Goal: Information Seeking & Learning: Learn about a topic

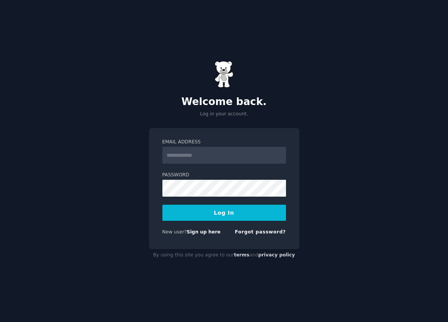
click at [171, 158] on input "Email Address" at bounding box center [224, 155] width 124 height 17
type input "**********"
click at [200, 212] on button "Log In" at bounding box center [224, 213] width 124 height 16
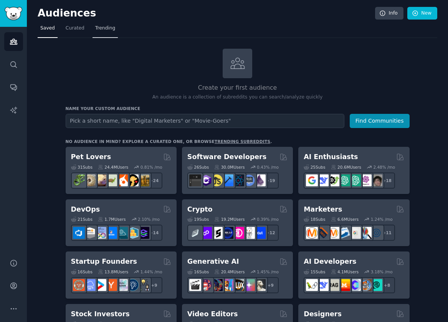
click at [96, 31] on span "Trending" at bounding box center [105, 28] width 20 height 7
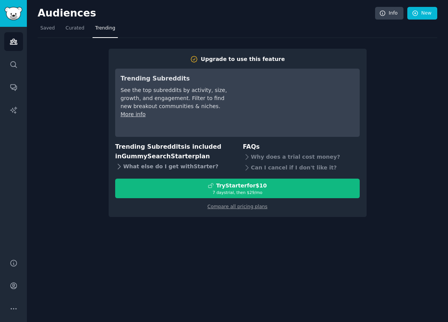
click at [164, 170] on div "What else do I get with Starter ?" at bounding box center [173, 166] width 117 height 11
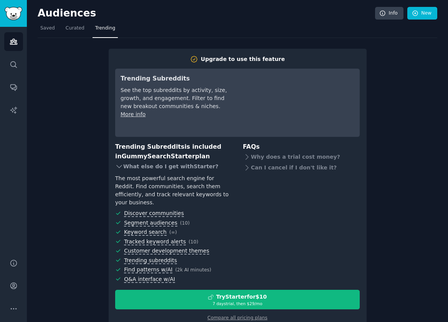
scroll to position [9, 0]
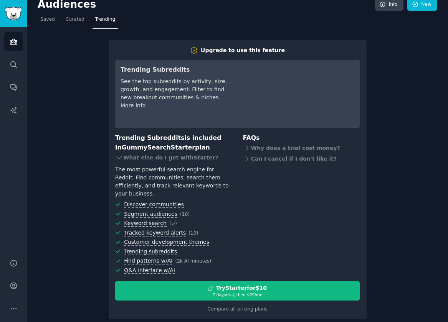
click at [242, 306] on div "Upgrade to use this feature Trending Subreddits See the top subreddits by activ…" at bounding box center [238, 180] width 258 height 280
click at [241, 305] on div "Compare all pricing plans" at bounding box center [237, 307] width 244 height 12
click at [239, 307] on link "Compare all pricing plans" at bounding box center [237, 309] width 60 height 5
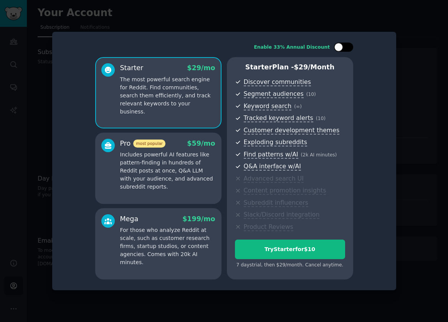
click at [337, 47] on div at bounding box center [338, 47] width 8 height 8
click at [337, 47] on icon at bounding box center [339, 47] width 4 height 4
click at [337, 47] on div at bounding box center [338, 47] width 8 height 8
click at [337, 47] on icon at bounding box center [339, 47] width 4 height 4
click at [337, 47] on div at bounding box center [338, 47] width 8 height 8
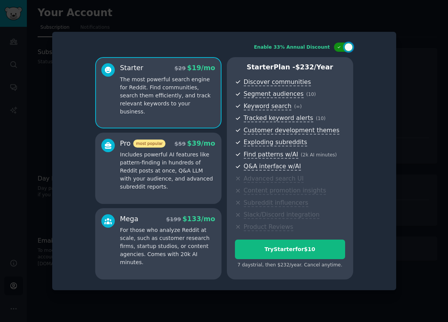
click at [337, 47] on icon at bounding box center [339, 47] width 4 height 4
checkbox input "false"
click at [168, 154] on p "Includes powerful AI features like pattern-finding in hundreds of Reddit posts …" at bounding box center [167, 171] width 95 height 40
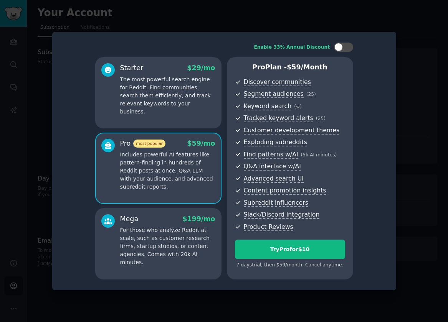
click at [177, 117] on div "Starter $ 29 /mo The most powerful search engine for Reddit. Find communities, …" at bounding box center [158, 92] width 126 height 71
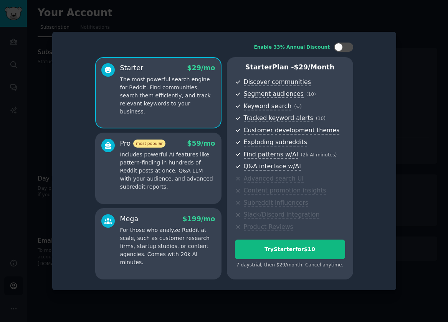
click at [400, 37] on div at bounding box center [224, 161] width 448 height 322
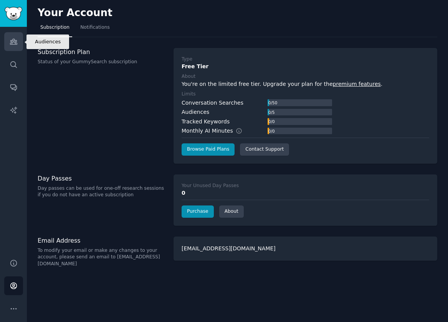
click at [15, 45] on icon "Sidebar" at bounding box center [14, 42] width 8 height 8
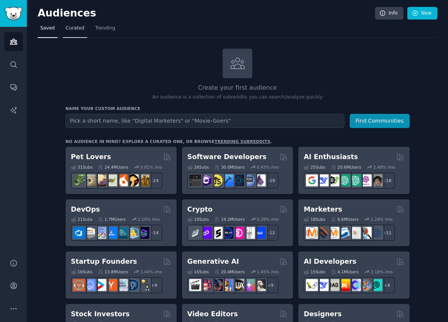
click at [67, 23] on link "Curated" at bounding box center [75, 30] width 24 height 16
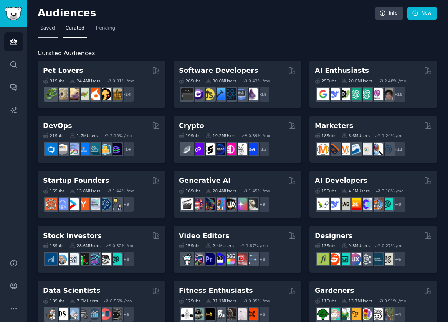
click at [56, 28] on link "Saved" at bounding box center [48, 30] width 20 height 16
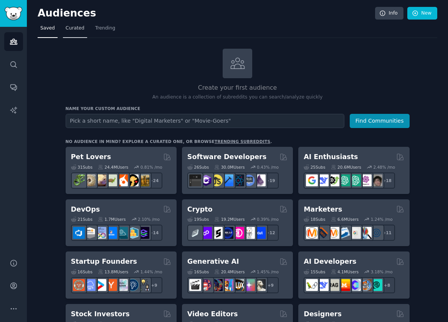
click at [67, 31] on span "Curated" at bounding box center [75, 28] width 19 height 7
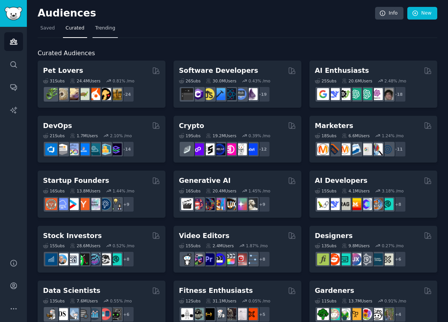
click at [102, 26] on span "Trending" at bounding box center [105, 28] width 20 height 7
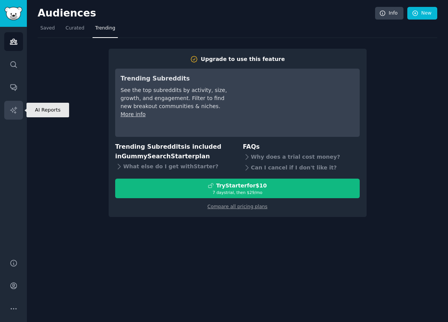
click at [15, 116] on link "AI Reports" at bounding box center [13, 110] width 19 height 19
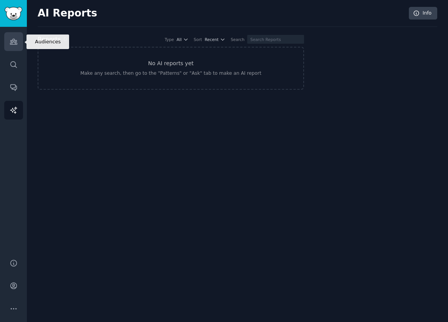
click at [12, 35] on link "Audiences" at bounding box center [13, 41] width 19 height 19
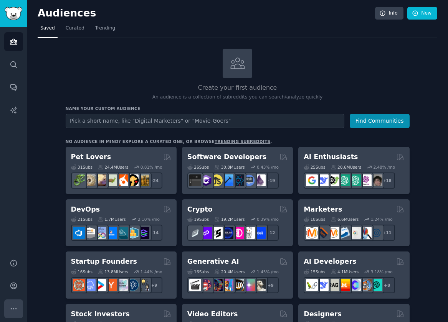
click at [17, 316] on button "More" at bounding box center [13, 309] width 19 height 19
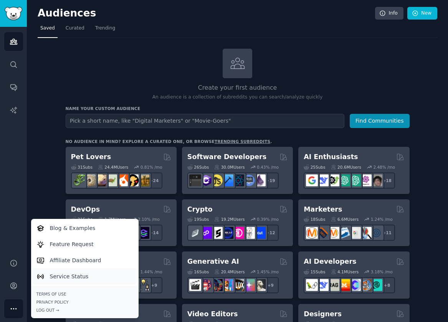
click at [53, 278] on p "Service Status" at bounding box center [69, 277] width 39 height 8
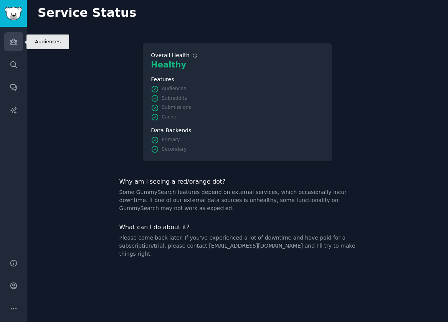
click at [13, 45] on icon "Sidebar" at bounding box center [14, 42] width 8 height 8
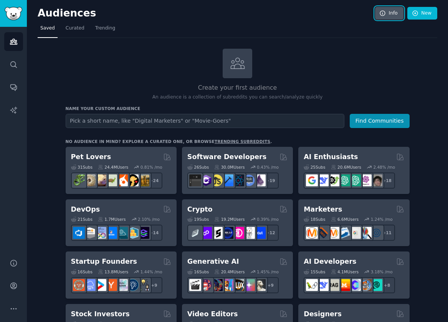
click at [385, 17] on link "Info" at bounding box center [389, 13] width 28 height 13
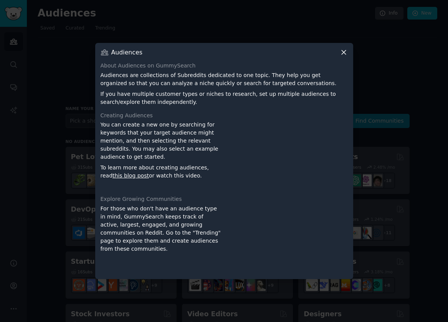
click at [348, 54] on div "Audiences About Audiences on GummySearch Audiences are collections of Subreddit…" at bounding box center [224, 161] width 258 height 236
click at [344, 54] on icon at bounding box center [344, 53] width 4 height 4
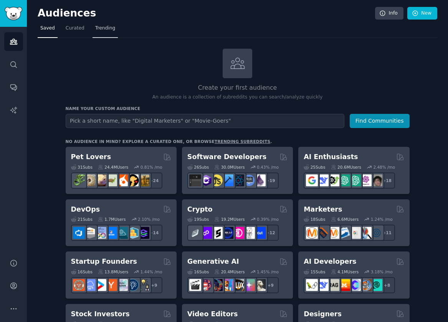
click at [106, 25] on link "Trending" at bounding box center [104, 30] width 25 height 16
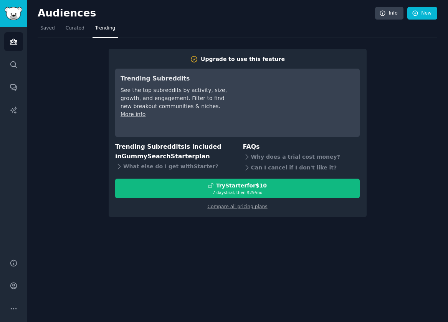
click at [231, 202] on div "Compare all pricing plans" at bounding box center [237, 204] width 244 height 12
click at [230, 206] on link "Compare all pricing plans" at bounding box center [237, 206] width 60 height 5
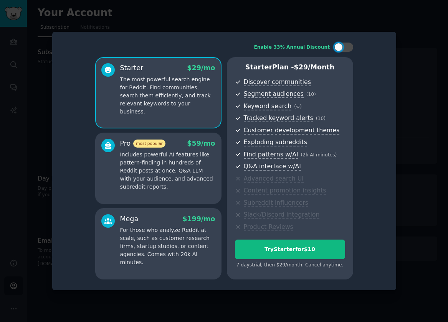
click at [393, 69] on div "Enable 33% Annual Discount Starter $ 29 /mo The most powerful search engine for…" at bounding box center [224, 161] width 344 height 259
click at [40, 98] on div at bounding box center [224, 161] width 448 height 322
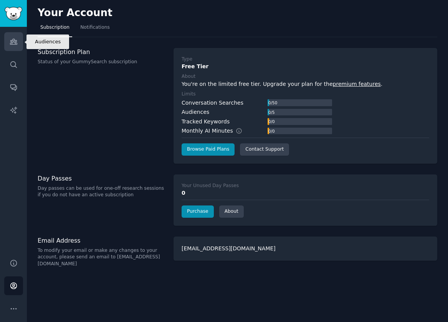
click at [12, 43] on icon "Sidebar" at bounding box center [13, 41] width 7 height 5
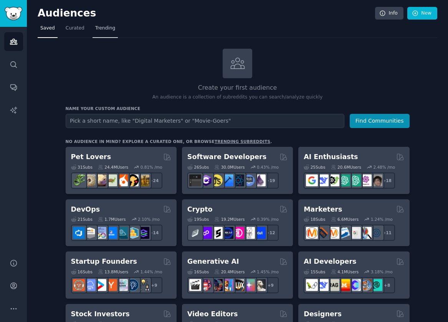
click at [111, 28] on span "Trending" at bounding box center [105, 28] width 20 height 7
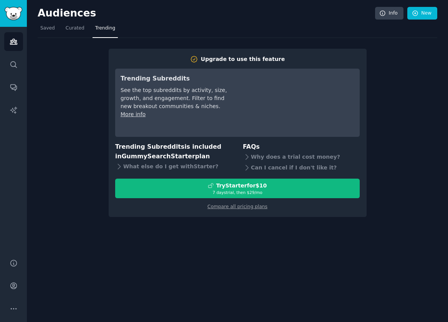
click at [72, 92] on div "Upgrade to use this feature Trending Subreddits See the top subreddits by activ…" at bounding box center [238, 127] width 400 height 179
click at [73, 89] on div "Upgrade to use this feature Trending Subreddits See the top subreddits by activ…" at bounding box center [238, 127] width 400 height 179
